Goal: Feedback & Contribution: Submit feedback/report problem

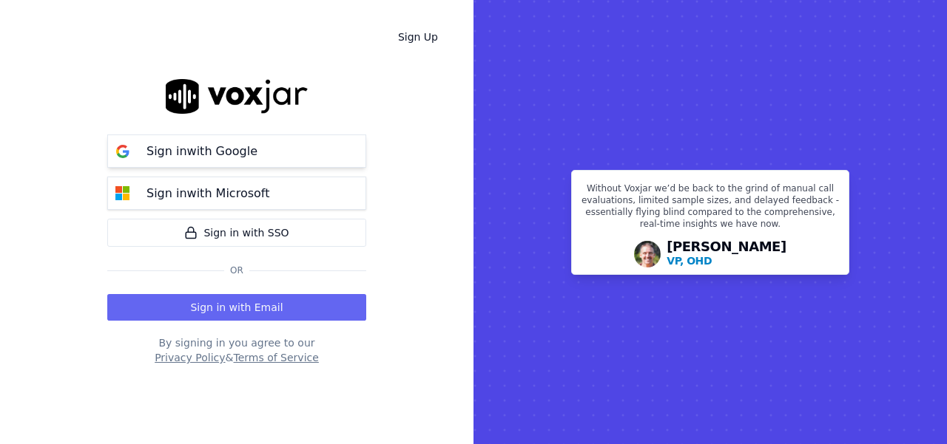
click at [169, 152] on p "Sign in with Google" at bounding box center [201, 152] width 111 height 18
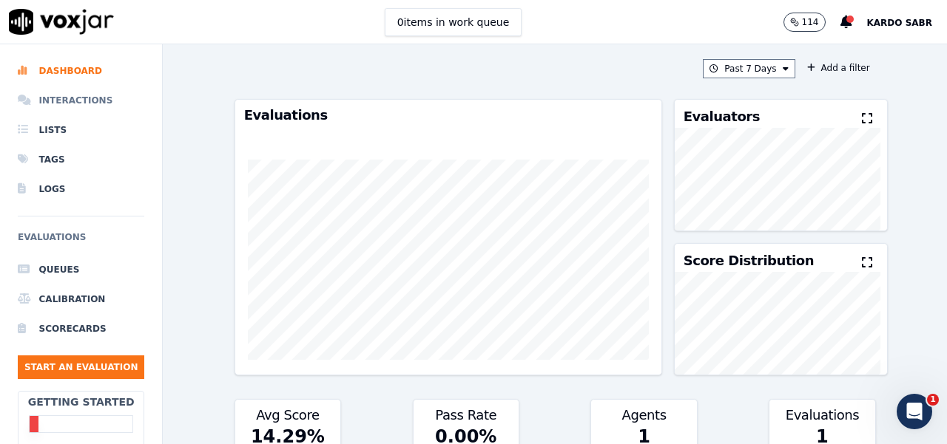
click at [74, 98] on li "Interactions" at bounding box center [81, 101] width 126 height 30
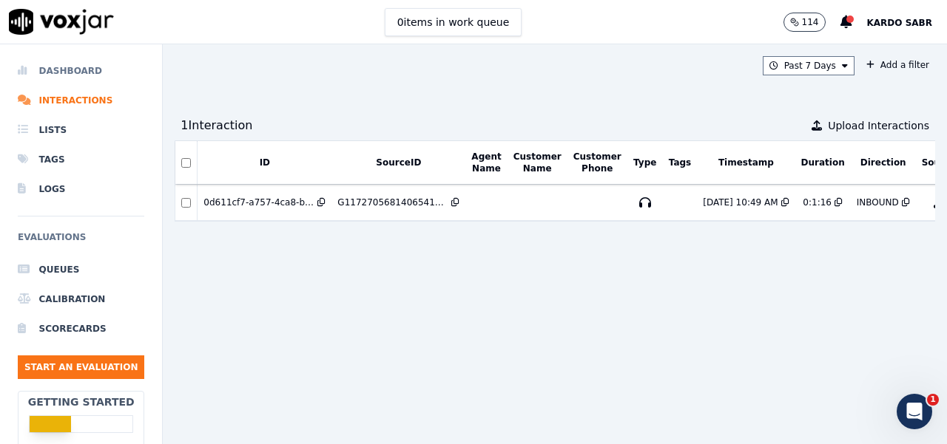
click at [70, 71] on li "Dashboard" at bounding box center [81, 71] width 126 height 30
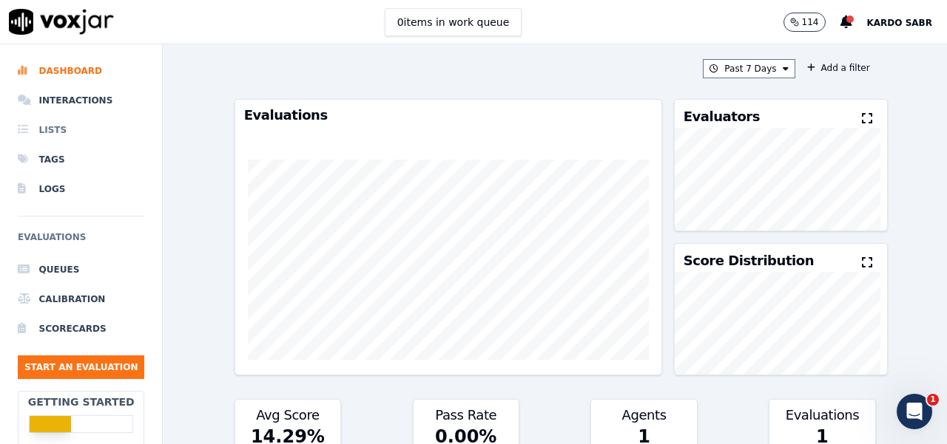
click at [60, 129] on li "Lists" at bounding box center [81, 130] width 126 height 30
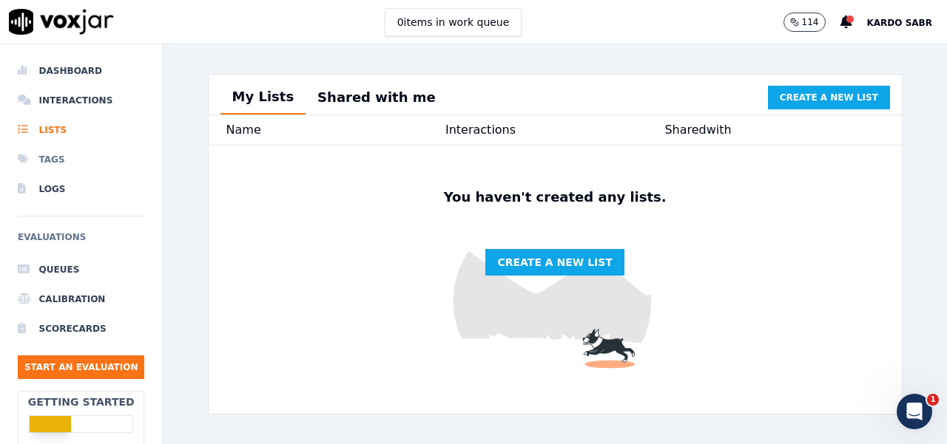
click at [52, 160] on li "Tags" at bounding box center [81, 160] width 126 height 30
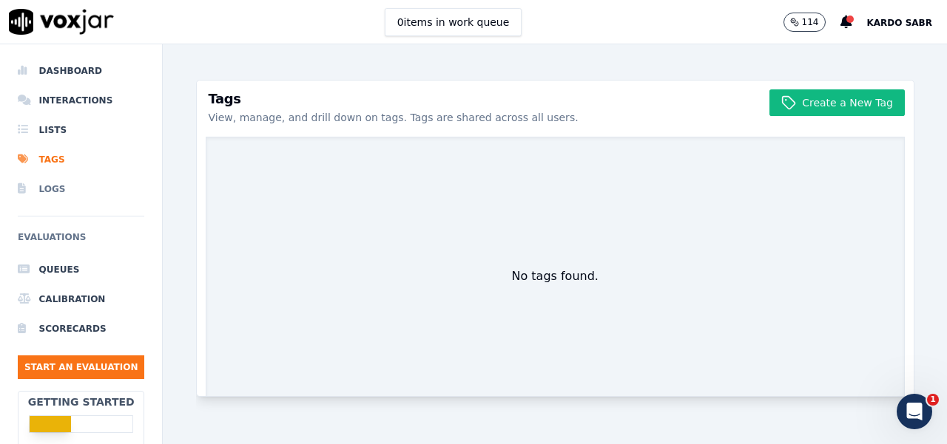
click at [50, 192] on li "Logs" at bounding box center [81, 190] width 126 height 30
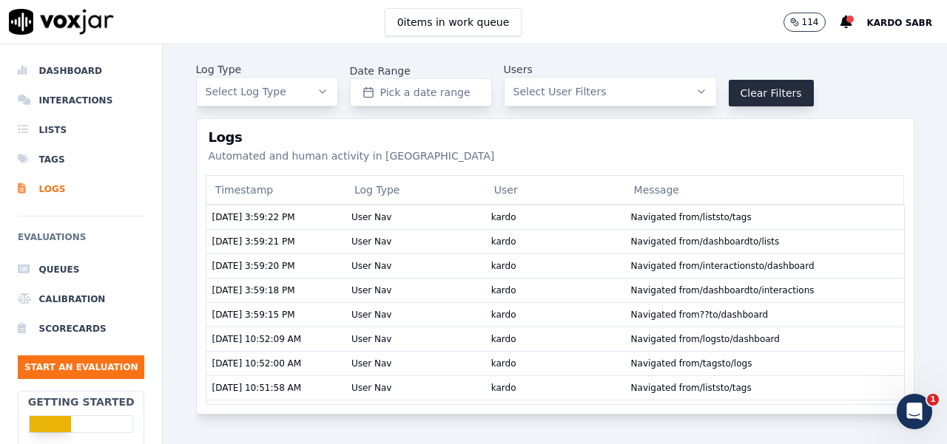
click at [324, 98] on button "Select Log Type" at bounding box center [267, 92] width 142 height 30
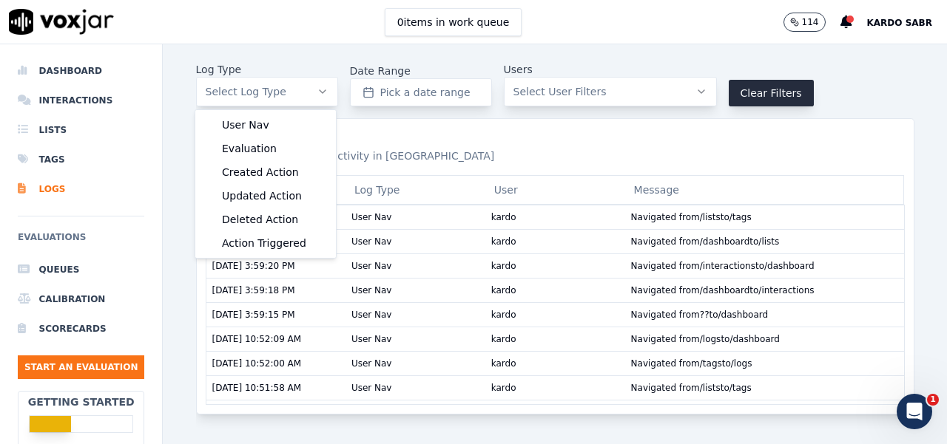
click at [580, 91] on span "Select User Filters" at bounding box center [559, 91] width 93 height 15
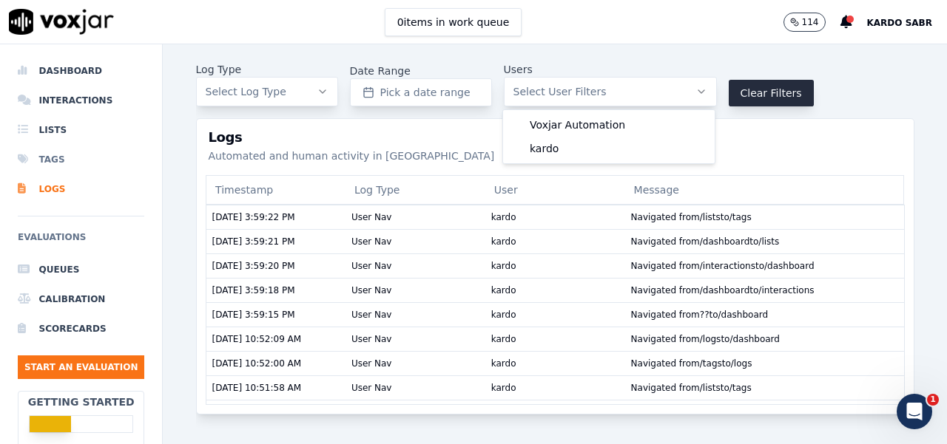
click at [41, 158] on li "Tags" at bounding box center [81, 160] width 126 height 30
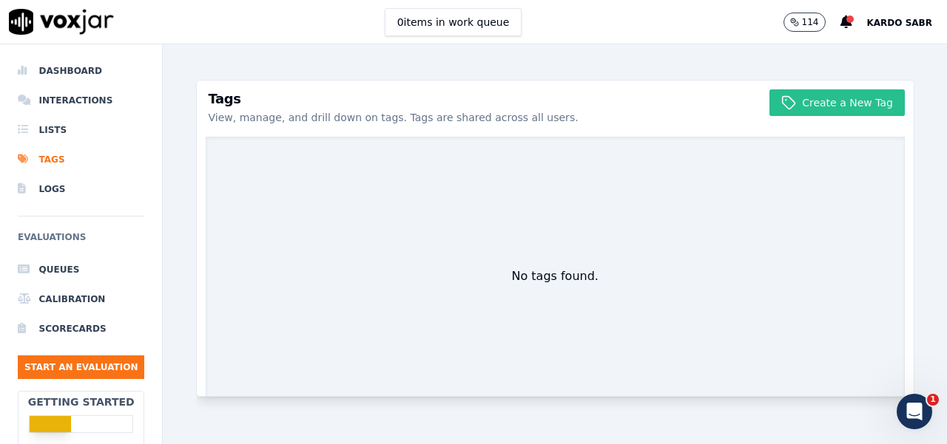
click at [817, 104] on button "Create a New Tag" at bounding box center [836, 102] width 135 height 27
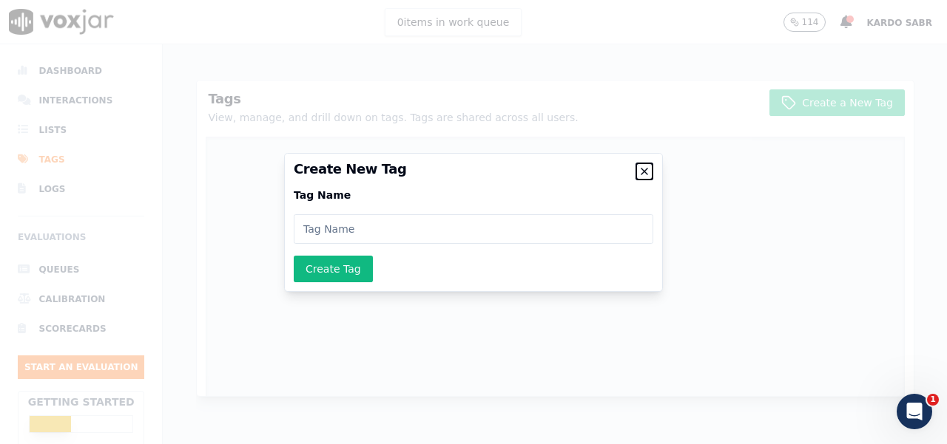
click at [646, 170] on icon "button" at bounding box center [644, 172] width 12 height 12
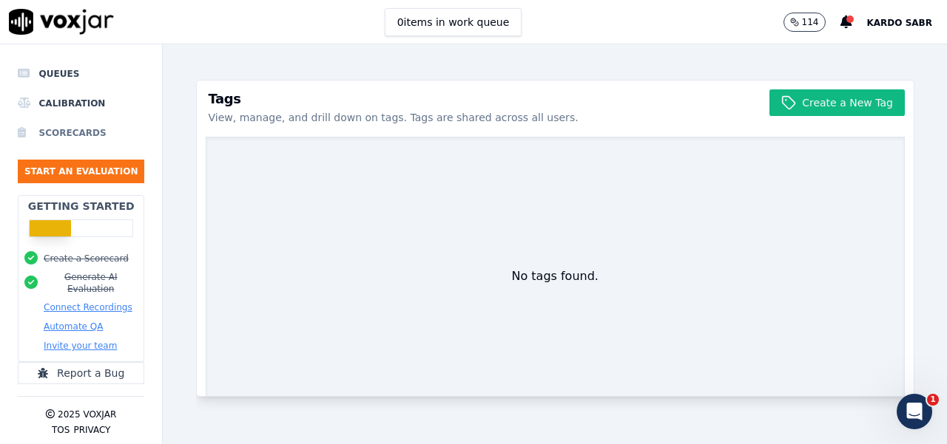
scroll to position [206, 0]
click at [63, 425] on button "TOS" at bounding box center [61, 431] width 18 height 12
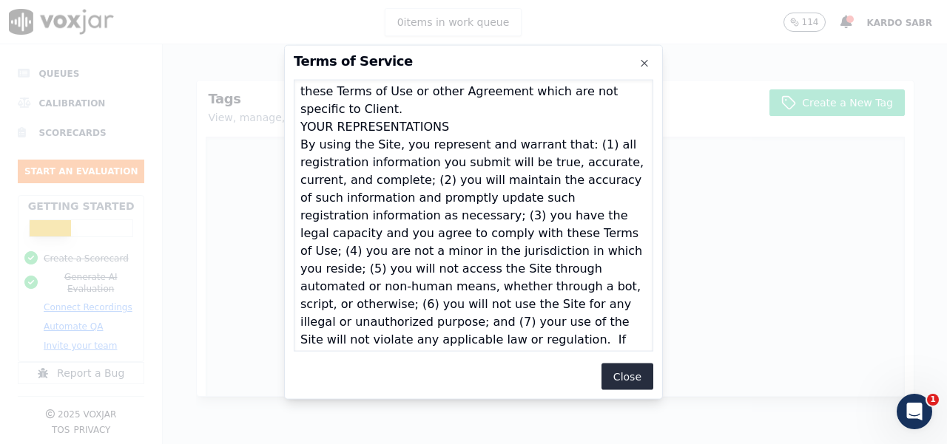
scroll to position [3145, 0]
click at [644, 59] on icon "button" at bounding box center [644, 63] width 12 height 12
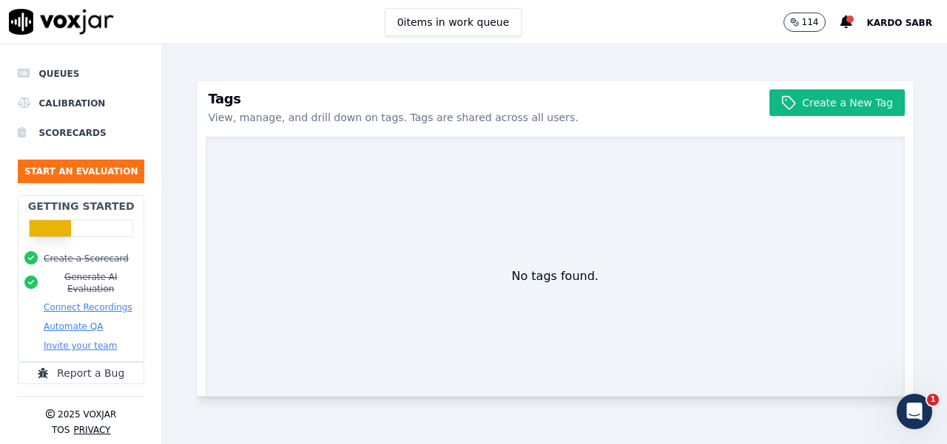
click at [93, 425] on button "Privacy" at bounding box center [91, 431] width 37 height 12
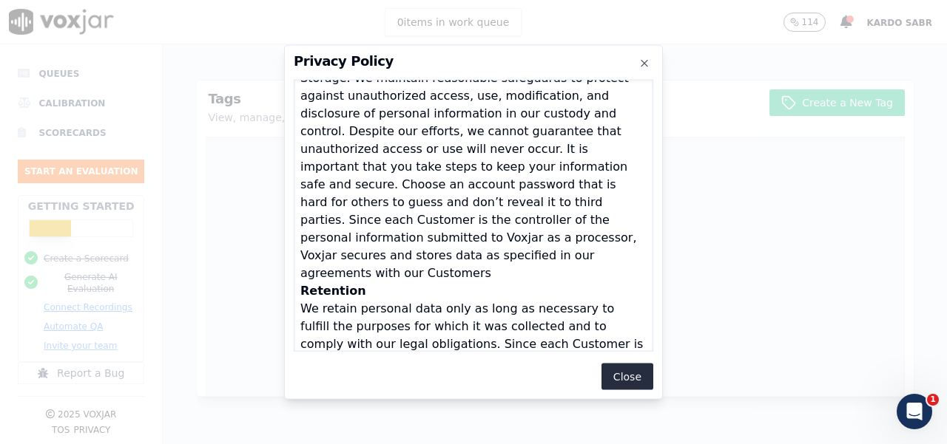
scroll to position [6007, 0]
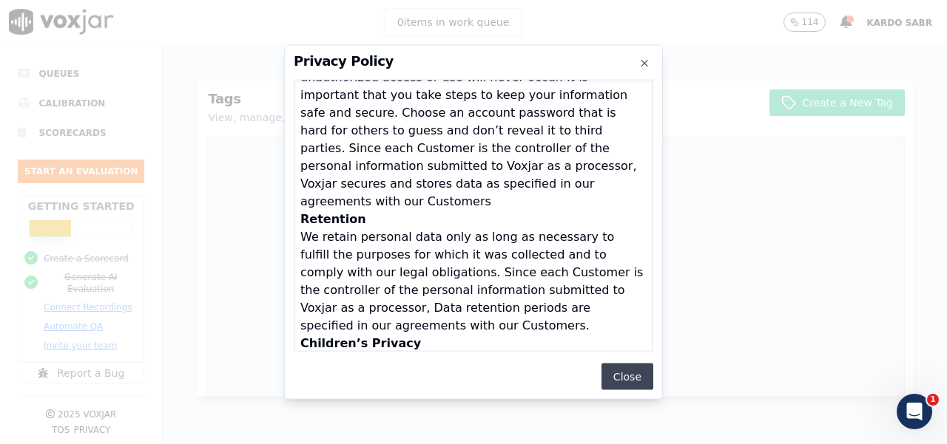
click at [632, 376] on button "Close" at bounding box center [627, 377] width 52 height 27
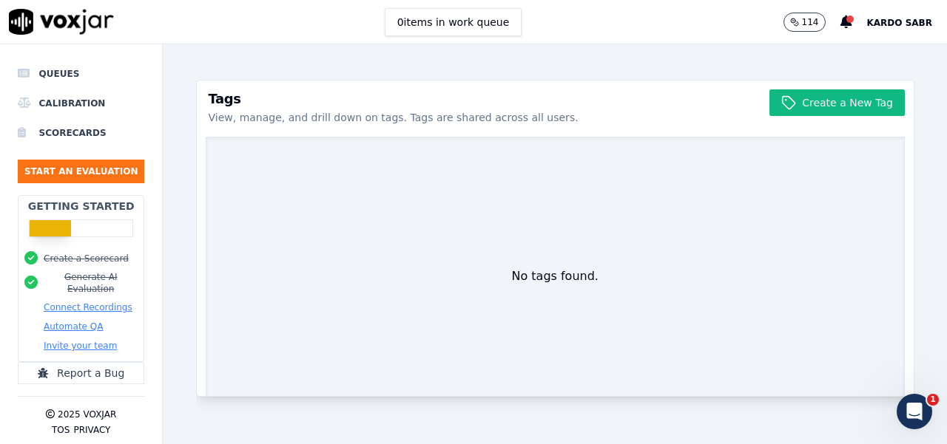
click at [922, 414] on icon "Open Intercom Messenger" at bounding box center [914, 412] width 24 height 24
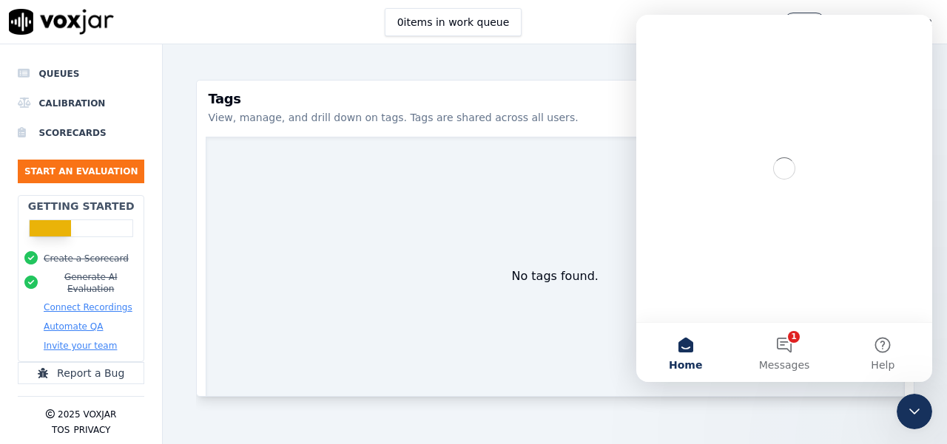
scroll to position [0, 0]
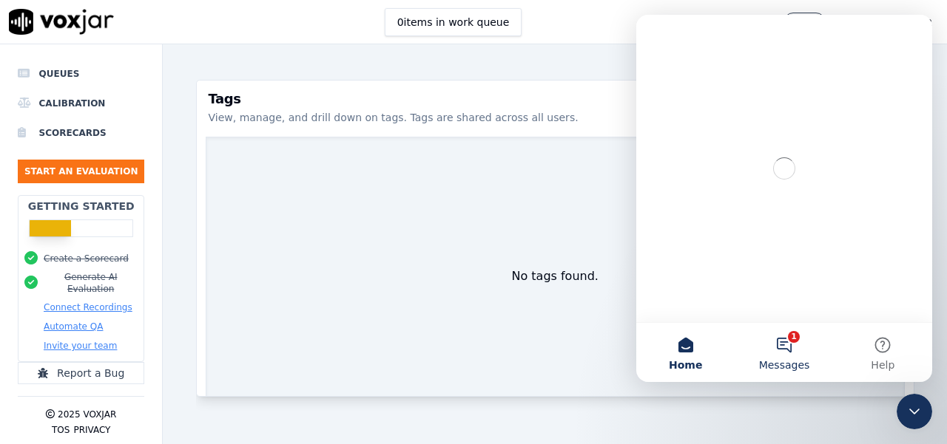
click at [784, 350] on button "1 Messages" at bounding box center [783, 352] width 98 height 59
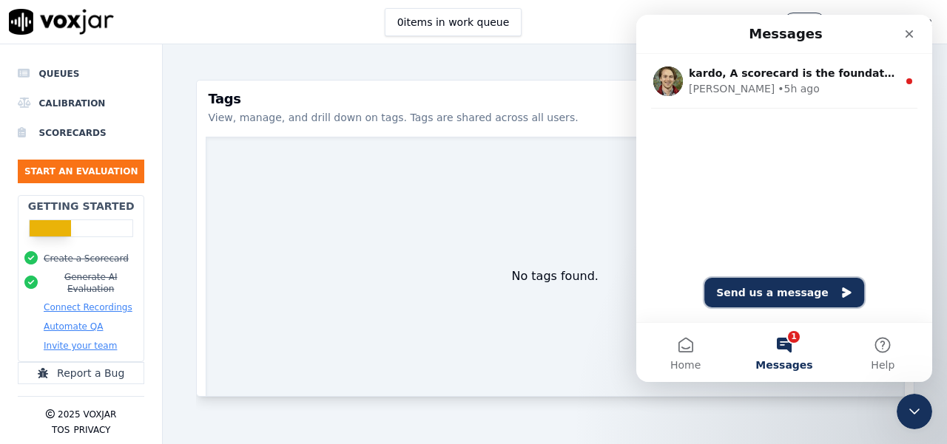
click at [788, 294] on button "Send us a message" at bounding box center [784, 293] width 160 height 30
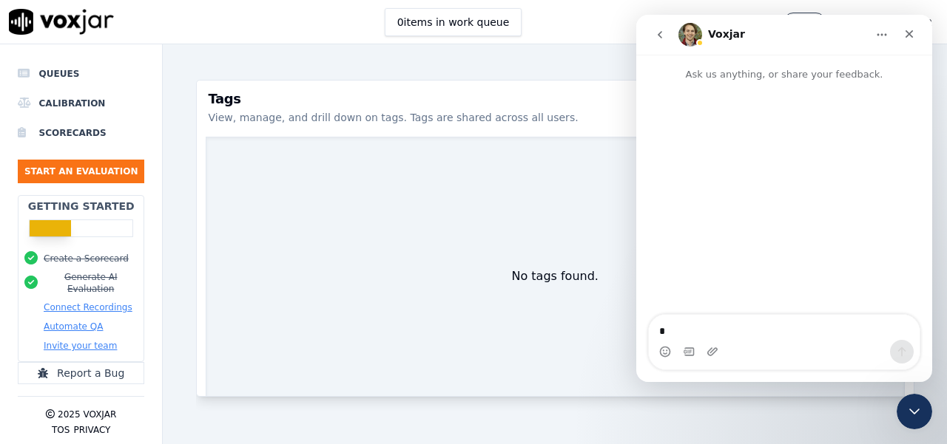
type textarea "**"
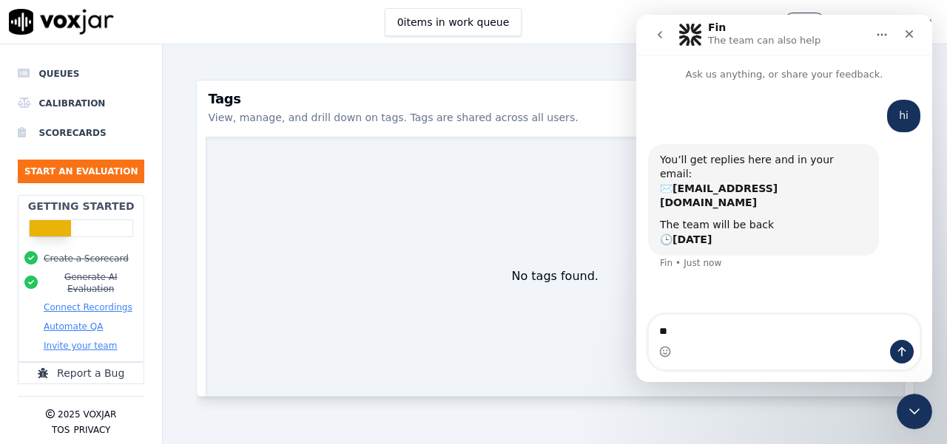
type textarea "*"
type textarea "**********"
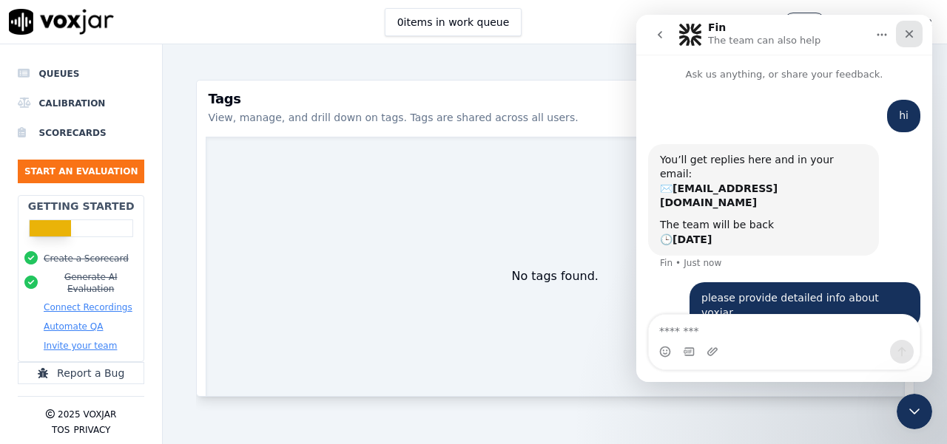
click at [914, 29] on icon "Close" at bounding box center [909, 34] width 12 height 12
